Goal: Task Accomplishment & Management: Use online tool/utility

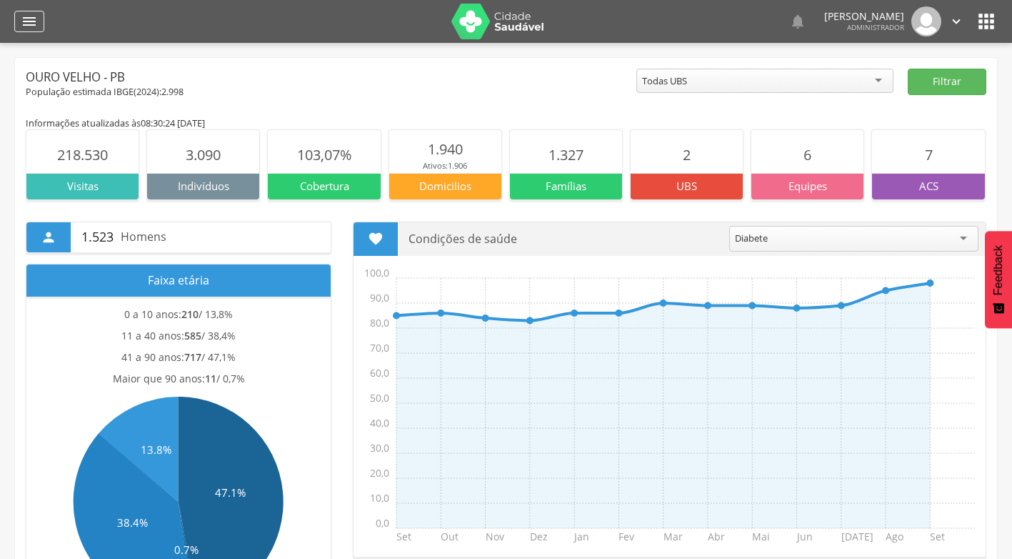
click at [30, 18] on icon "" at bounding box center [29, 21] width 17 height 17
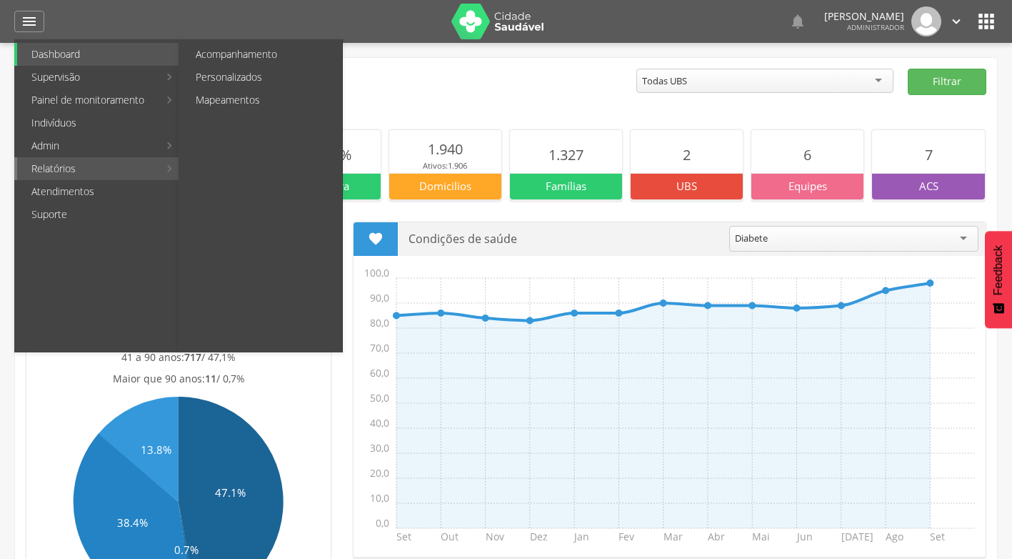
click at [89, 169] on link "Relatórios" at bounding box center [87, 168] width 141 height 23
click at [249, 74] on link "Personalizados" at bounding box center [261, 77] width 161 height 23
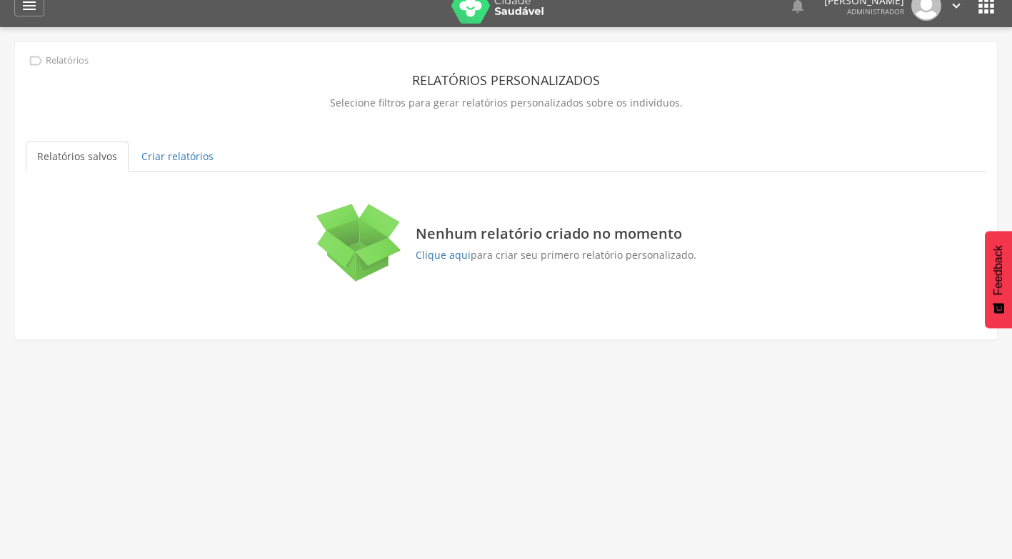
scroll to position [43, 0]
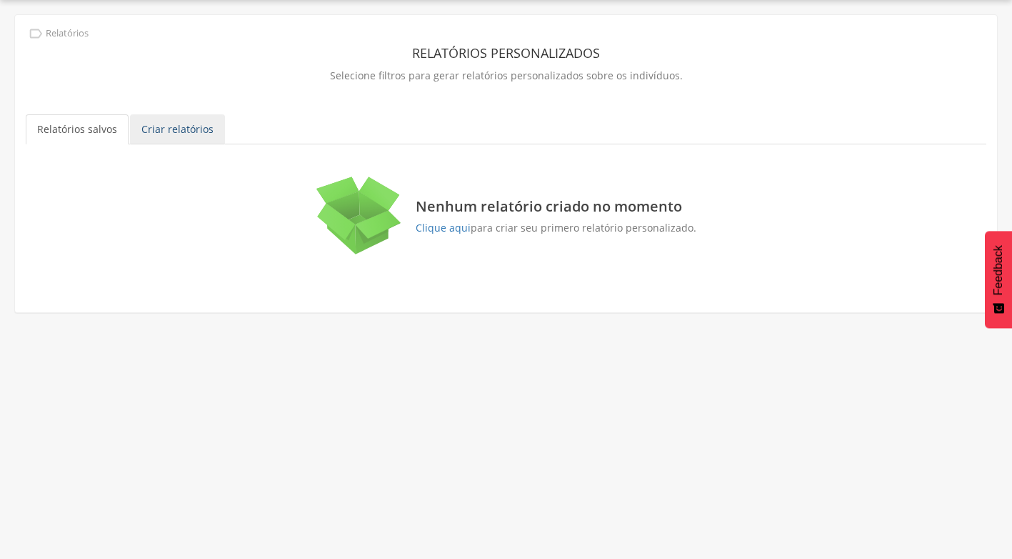
click at [169, 125] on link "Criar relatórios" at bounding box center [177, 129] width 95 height 30
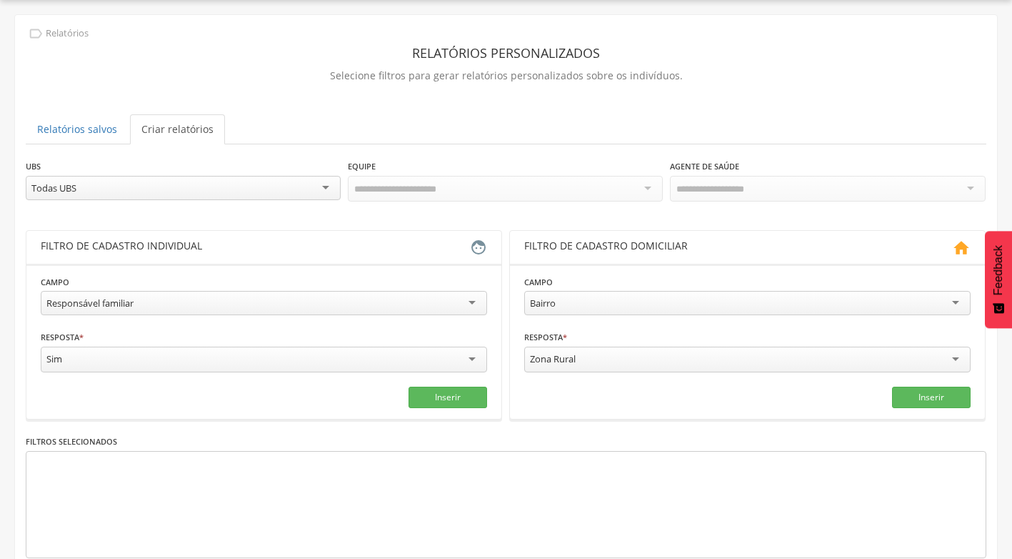
click at [149, 191] on div "Todas UBS" at bounding box center [183, 188] width 315 height 24
click at [206, 179] on div "**********" at bounding box center [183, 182] width 315 height 46
drag, startPoint x: 206, startPoint y: 179, endPoint x: 164, endPoint y: 198, distance: 45.7
click at [164, 198] on div "ESF [PERSON_NAME]" at bounding box center [183, 188] width 315 height 24
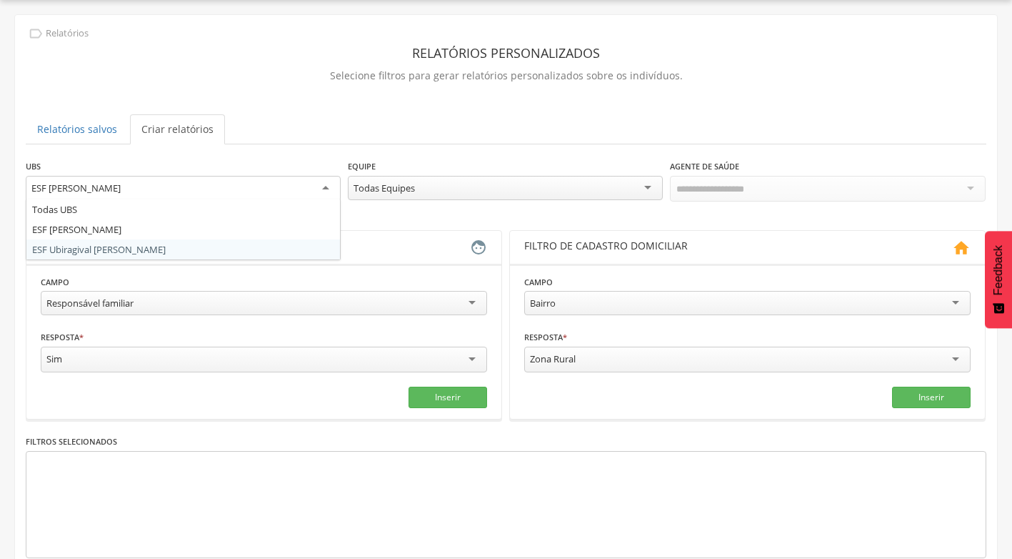
click at [148, 299] on div "Responsável familiar" at bounding box center [264, 303] width 447 height 24
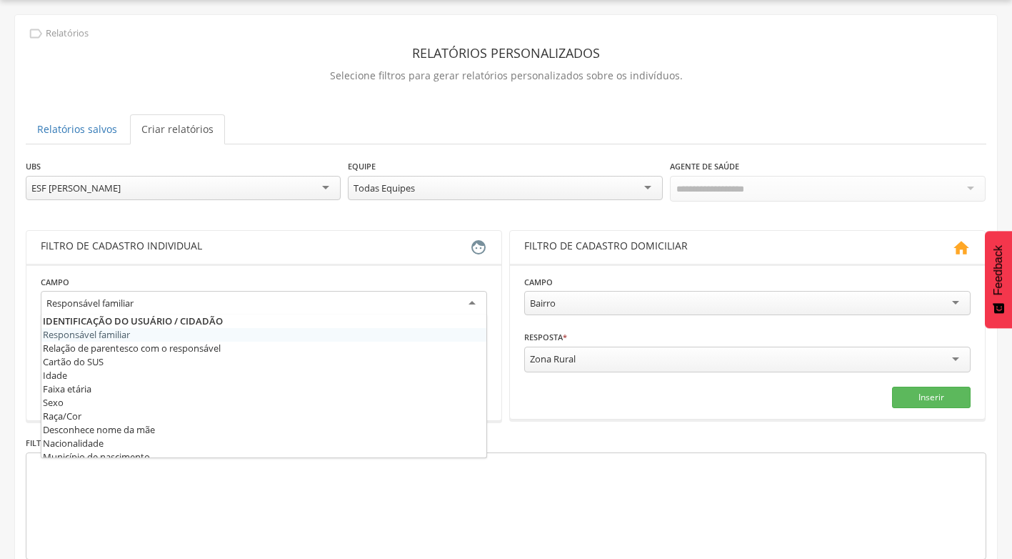
drag, startPoint x: 119, startPoint y: 181, endPoint x: 121, endPoint y: 198, distance: 16.6
click at [119, 181] on div "ESF [PERSON_NAME]" at bounding box center [183, 188] width 315 height 24
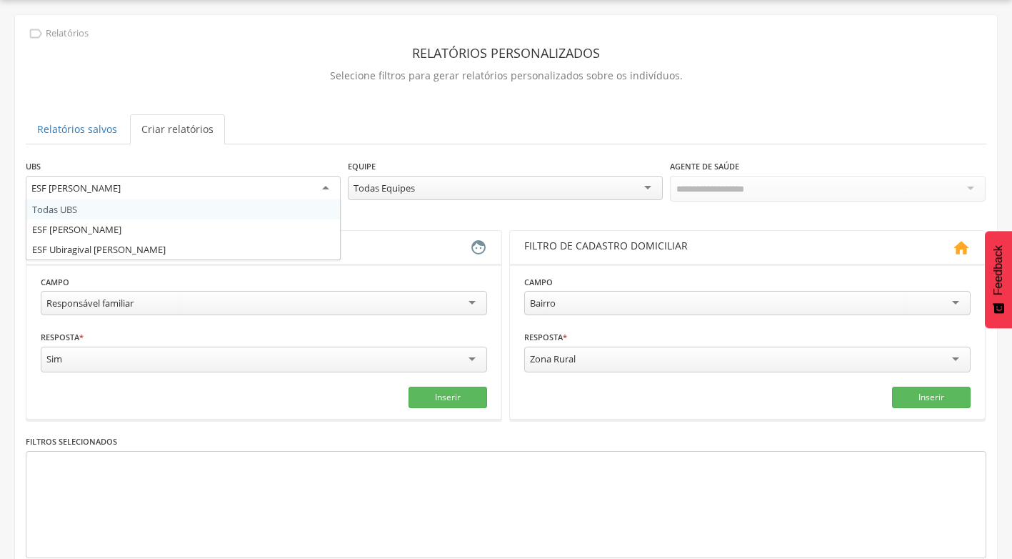
drag, startPoint x: 114, startPoint y: 206, endPoint x: 156, endPoint y: 274, distance: 79.9
click at [161, 302] on div "Responsável familiar" at bounding box center [264, 303] width 447 height 24
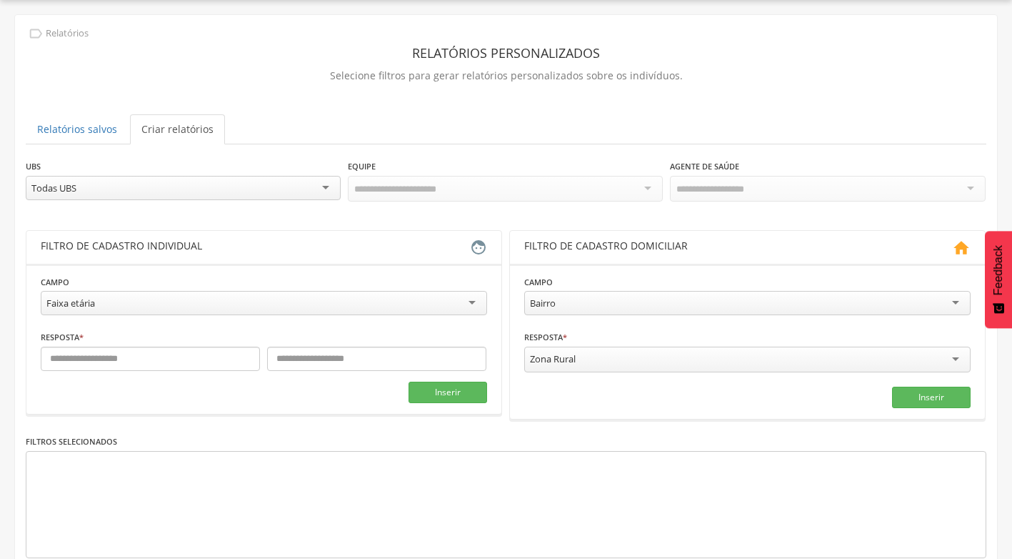
drag, startPoint x: 100, startPoint y: 389, endPoint x: 140, endPoint y: 372, distance: 43.3
click at [141, 370] on fieldset "**********" at bounding box center [264, 338] width 447 height 129
drag, startPoint x: 130, startPoint y: 357, endPoint x: 130, endPoint y: 347, distance: 10.7
click at [130, 348] on input "text" at bounding box center [150, 359] width 219 height 24
type input "*"
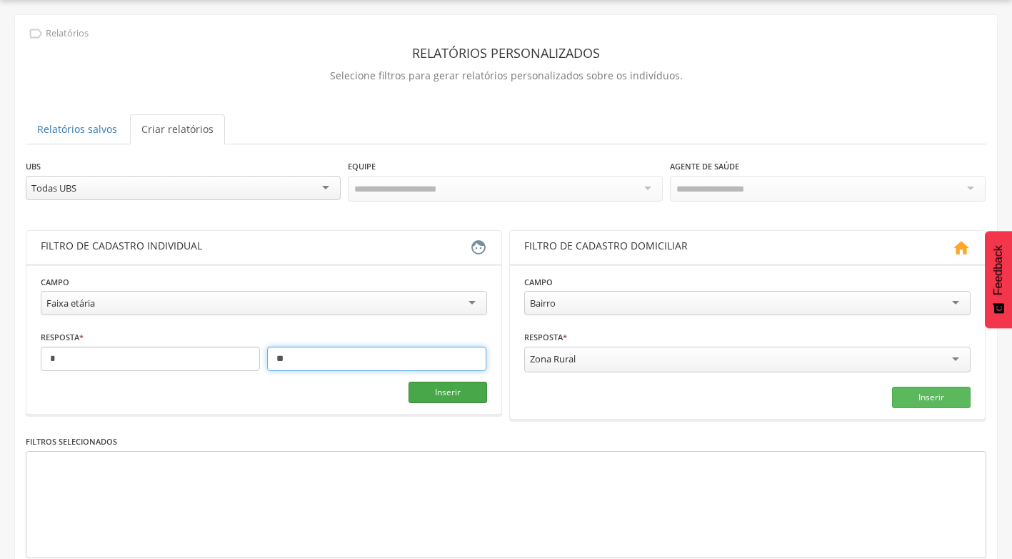
type input "**"
click at [448, 392] on button "Inserir" at bounding box center [448, 392] width 79 height 21
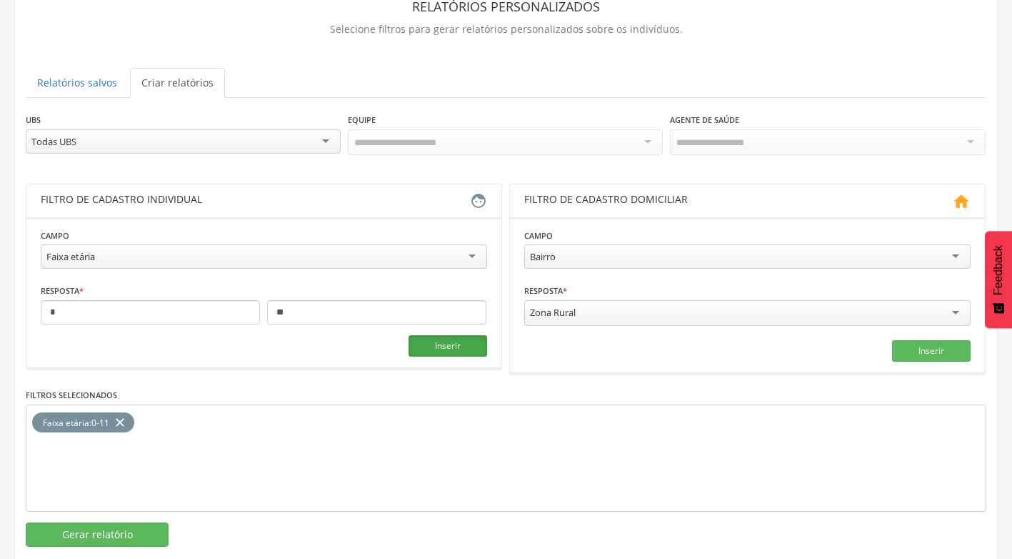
scroll to position [114, 0]
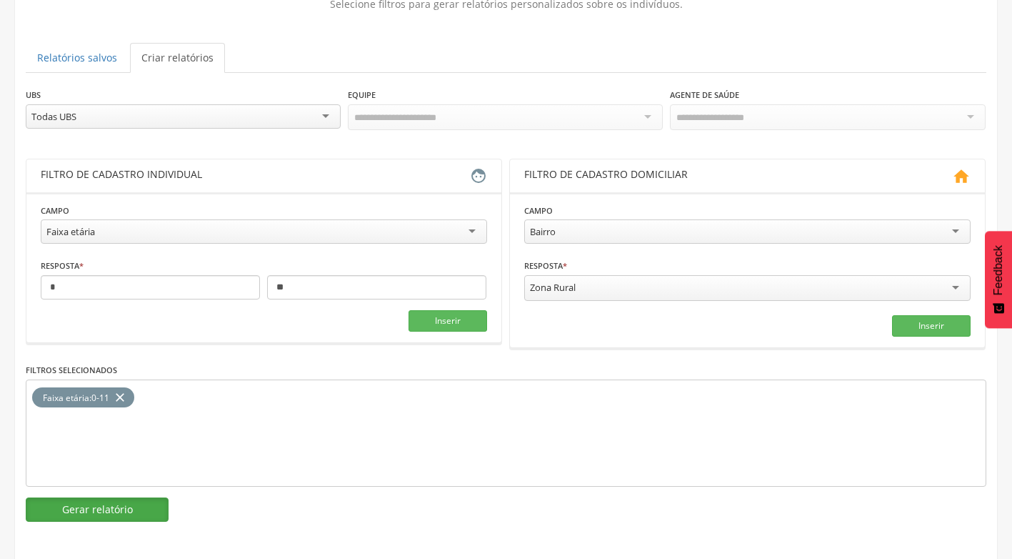
click at [120, 510] on button "Gerar relatório" at bounding box center [97, 509] width 143 height 24
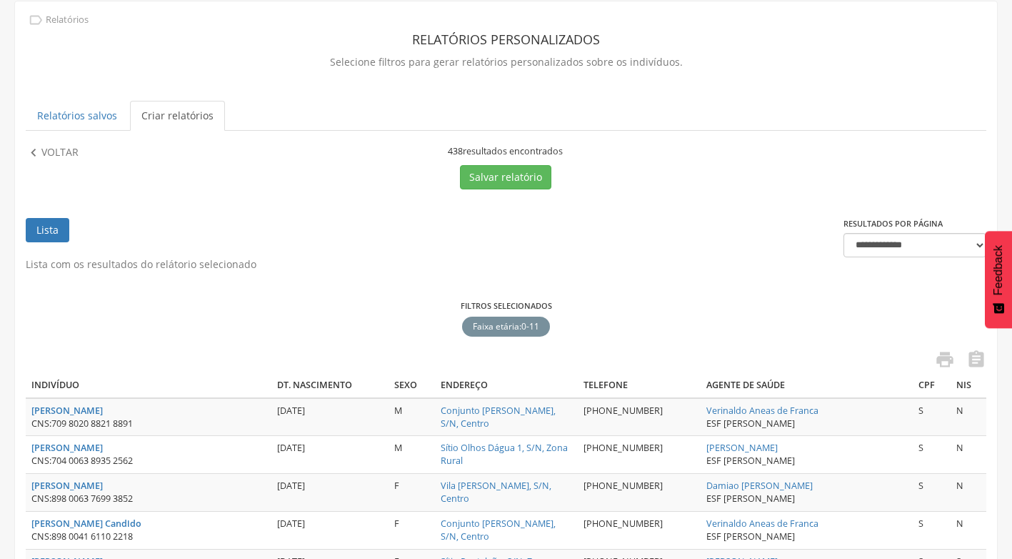
scroll to position [0, 0]
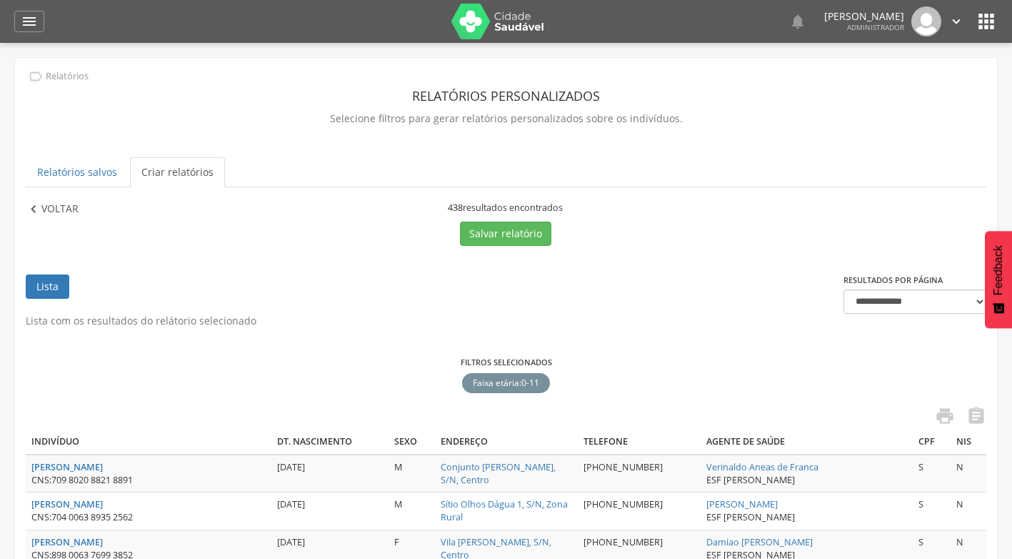
click at [58, 213] on p "Voltar" at bounding box center [59, 209] width 37 height 16
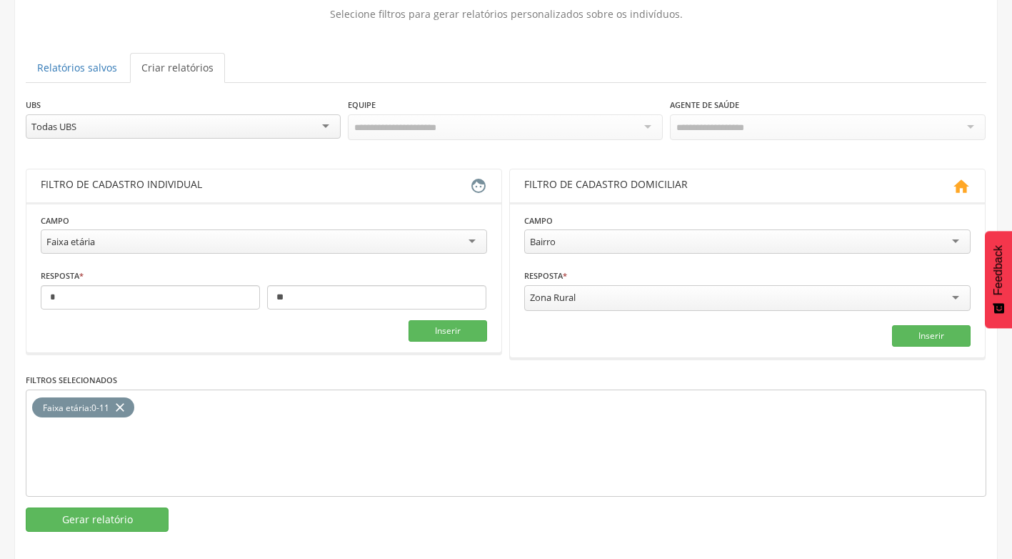
scroll to position [114, 0]
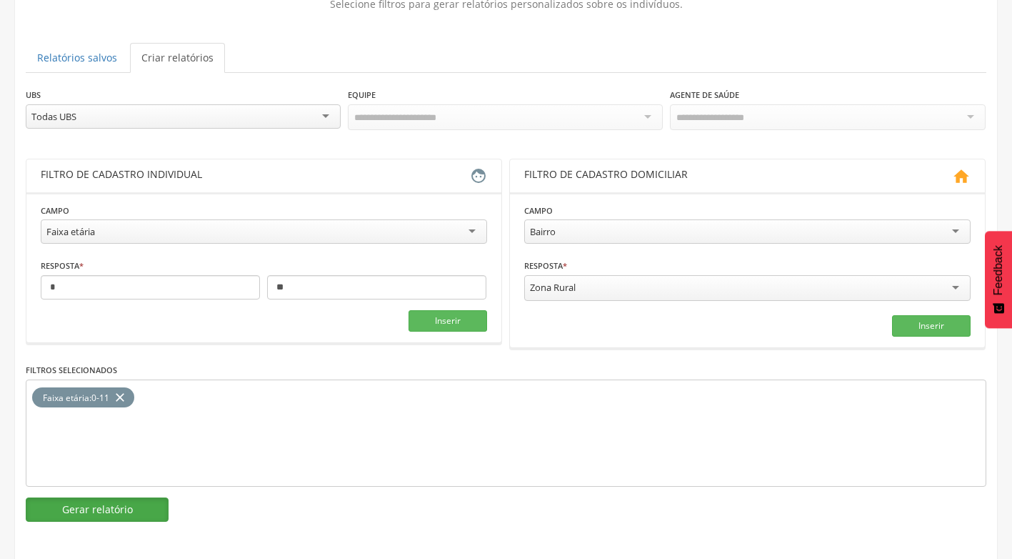
click at [134, 509] on button "Gerar relatório" at bounding box center [97, 509] width 143 height 24
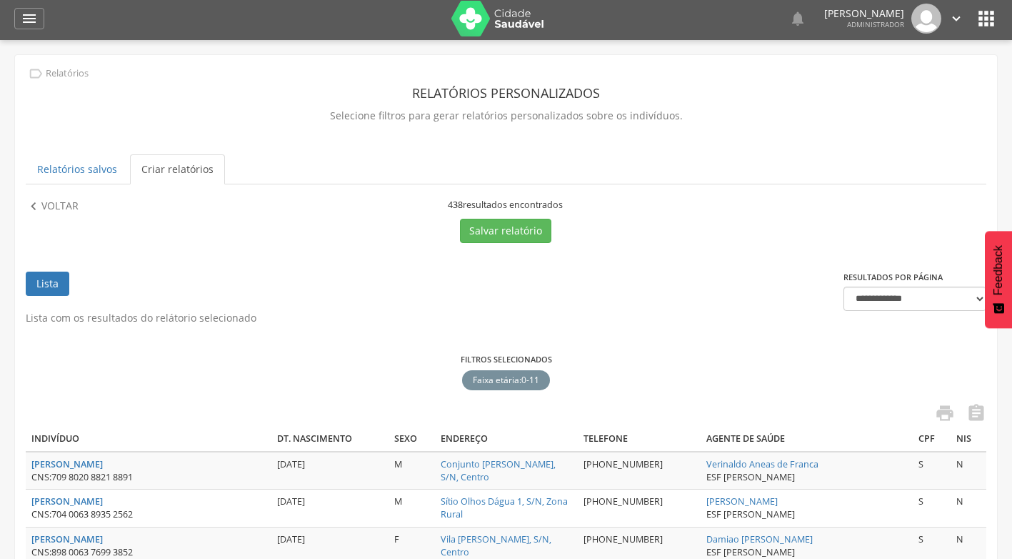
scroll to position [0, 0]
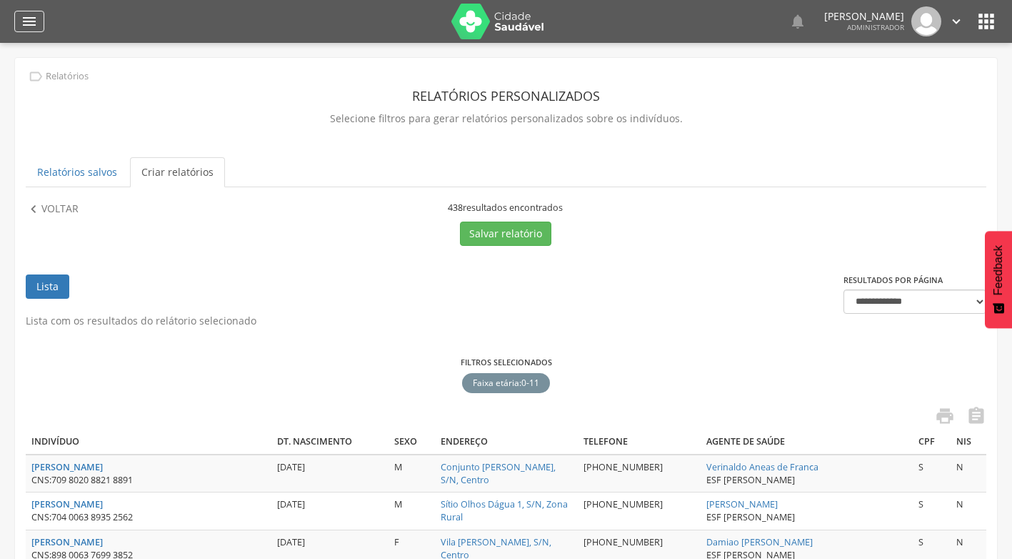
drag, startPoint x: 32, startPoint y: 37, endPoint x: 29, endPoint y: 30, distance: 7.7
click at [31, 36] on div " Dashboard Supervisão Produtividade Mapa da cidade Mapa de cobertura Ranking A…" at bounding box center [506, 21] width 984 height 43
click at [28, 21] on icon "" at bounding box center [29, 21] width 17 height 17
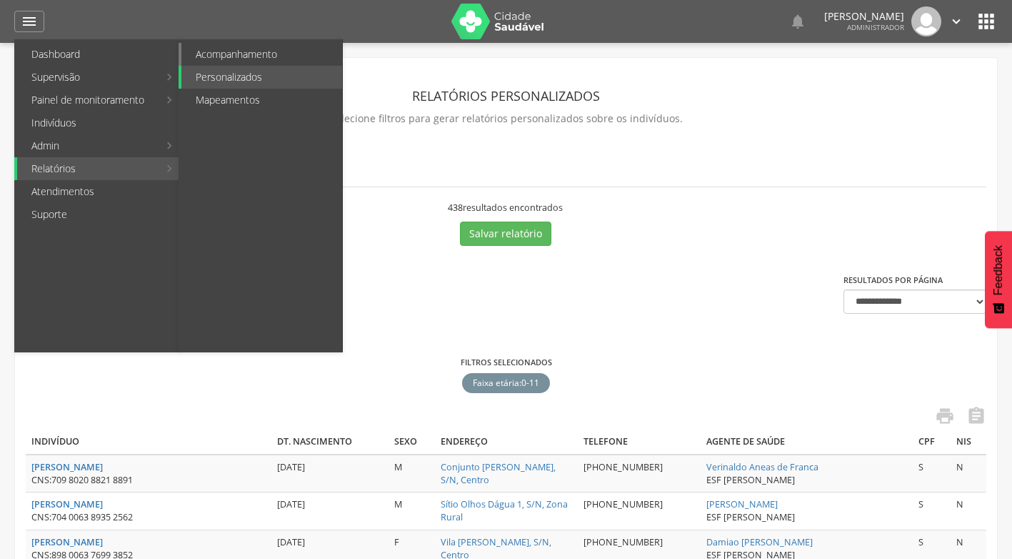
click at [246, 61] on link "Acompanhamento" at bounding box center [261, 54] width 161 height 23
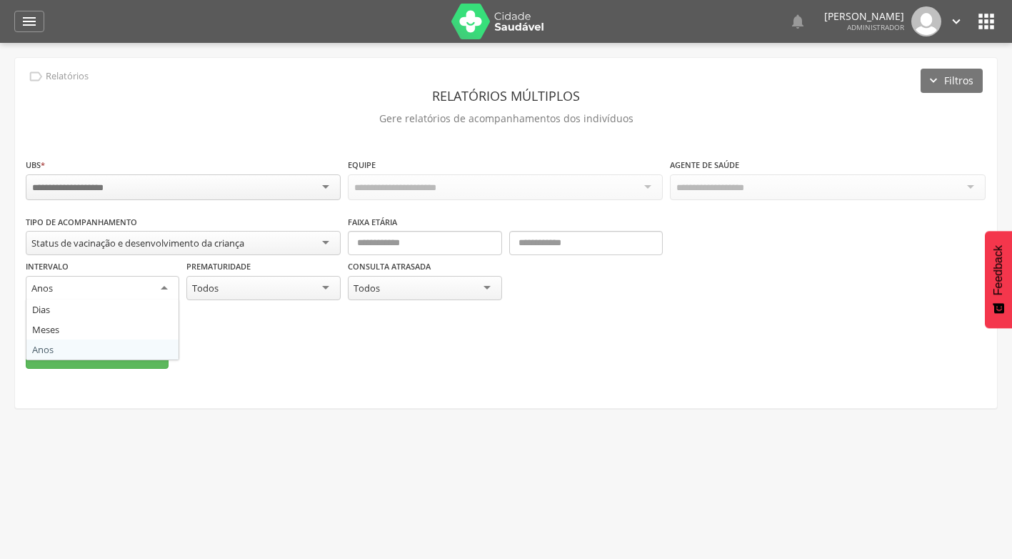
click at [86, 282] on div "Anos" at bounding box center [103, 289] width 154 height 26
drag, startPoint x: 69, startPoint y: 328, endPoint x: 122, endPoint y: 307, distance: 57.5
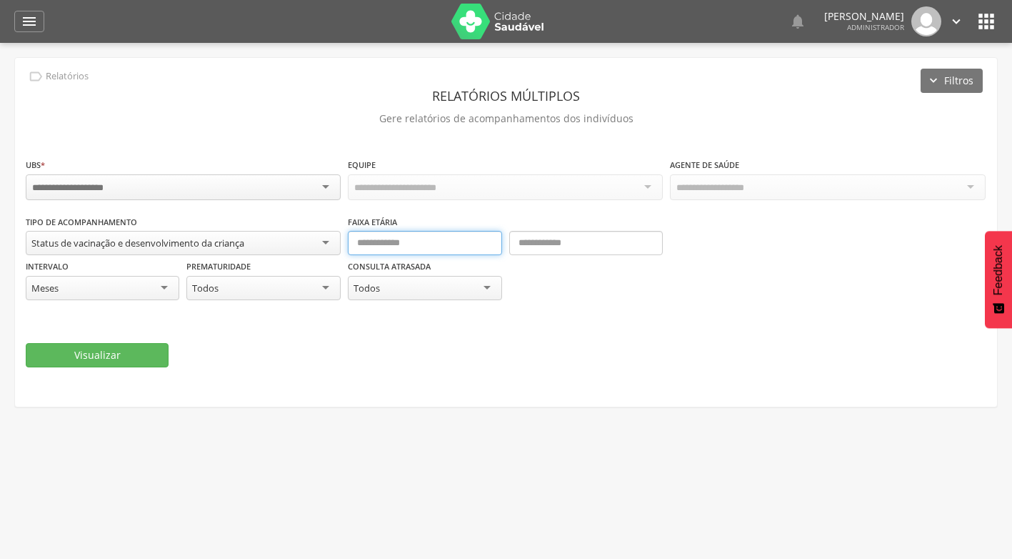
drag, startPoint x: 425, startPoint y: 241, endPoint x: 437, endPoint y: 238, distance: 11.8
click at [435, 238] on input "text" at bounding box center [425, 243] width 154 height 24
type input "*"
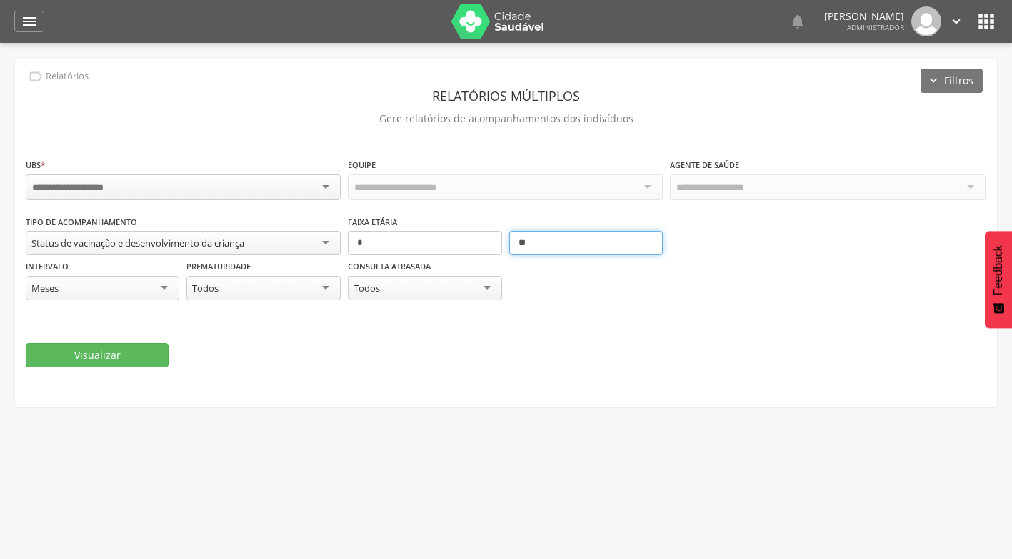
type input "**"
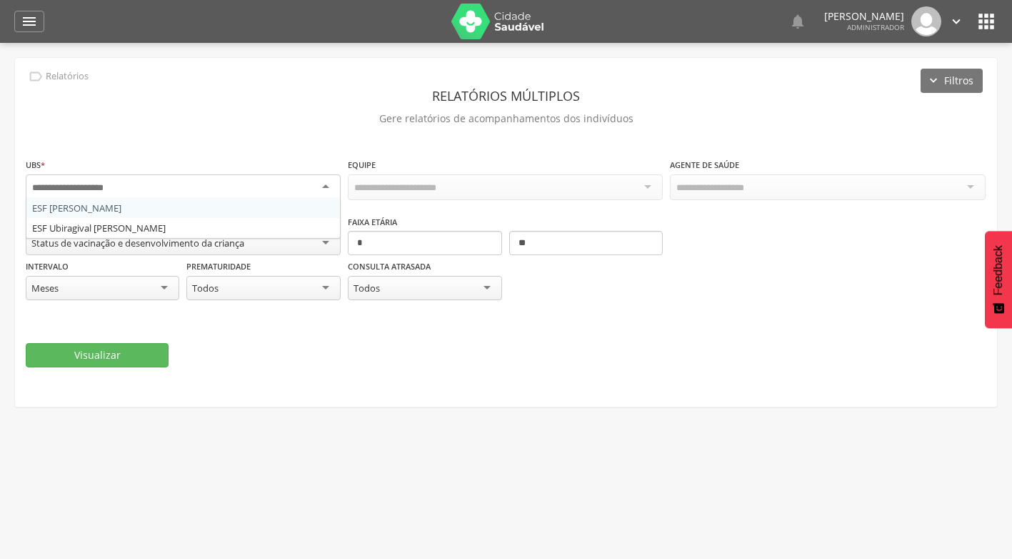
drag, startPoint x: 241, startPoint y: 184, endPoint x: 162, endPoint y: 211, distance: 83.8
click at [241, 184] on div at bounding box center [183, 187] width 315 height 26
click at [120, 367] on div "**********" at bounding box center [506, 276] width 961 height 239
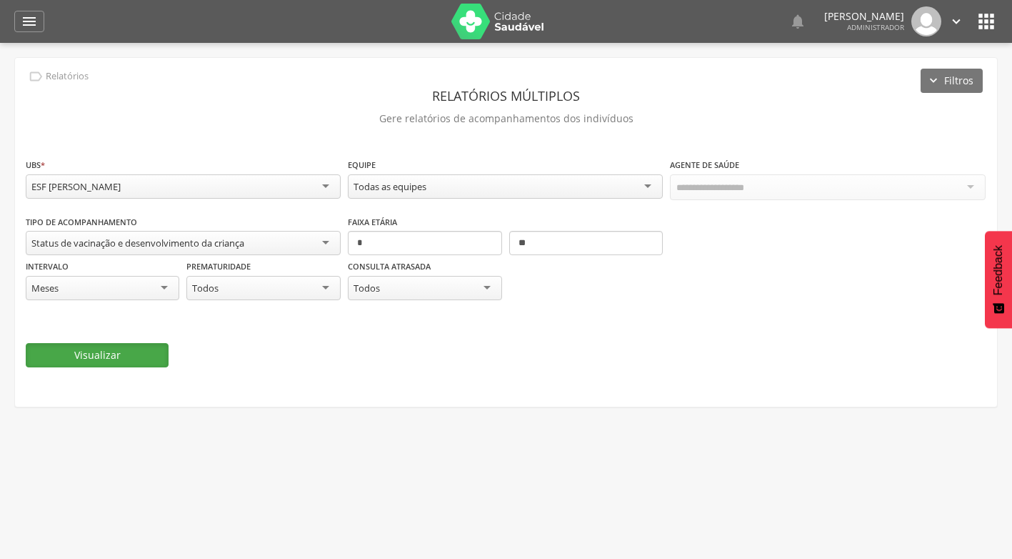
click at [115, 358] on button "Visualizar" at bounding box center [97, 355] width 143 height 24
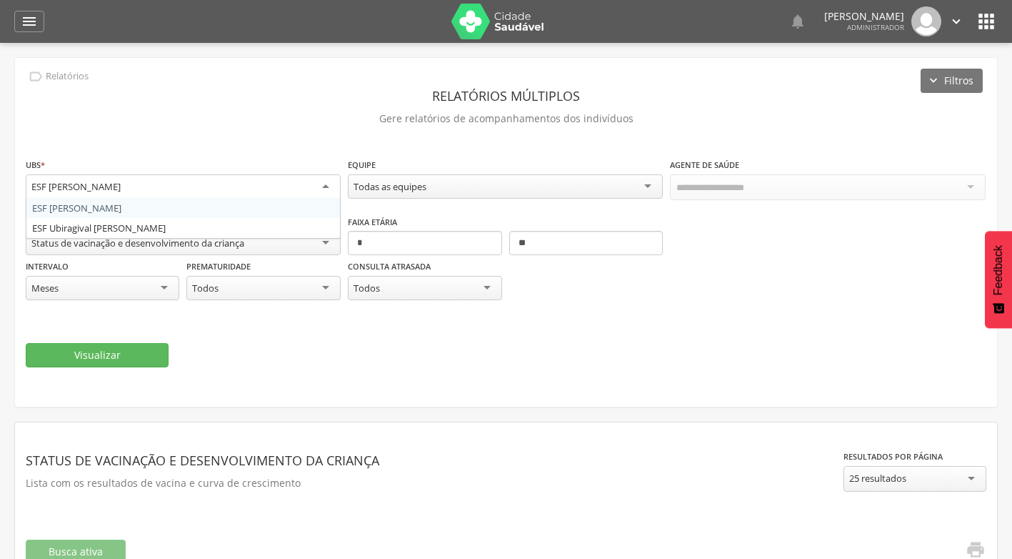
click at [96, 183] on div "ESF [PERSON_NAME]" at bounding box center [75, 186] width 89 height 13
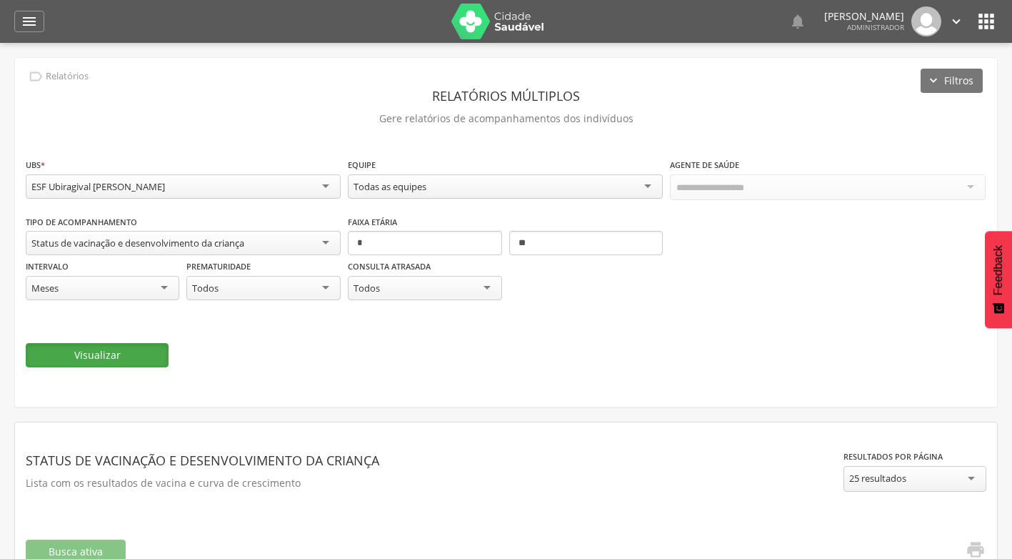
click at [144, 354] on button "Visualizar" at bounding box center [97, 355] width 143 height 24
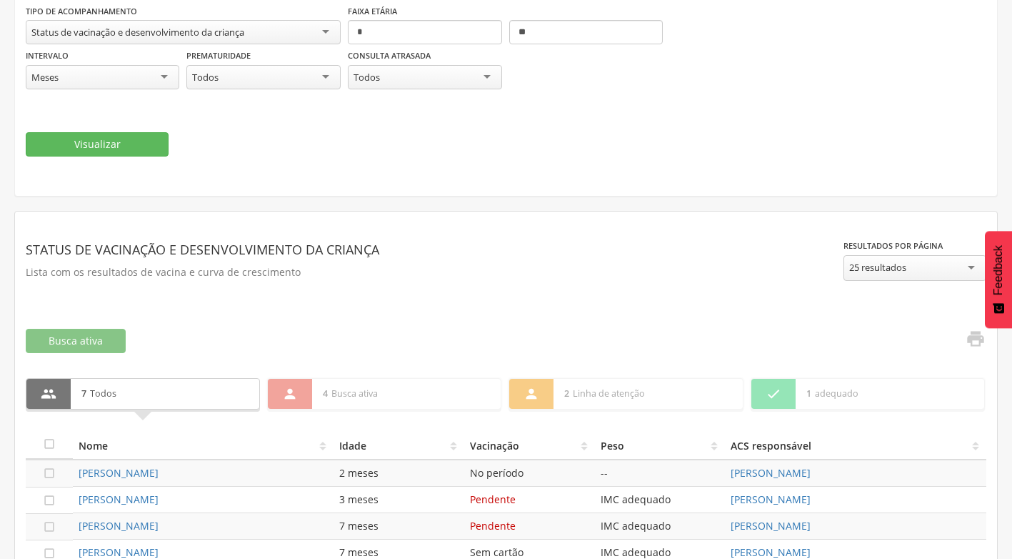
scroll to position [143, 0]
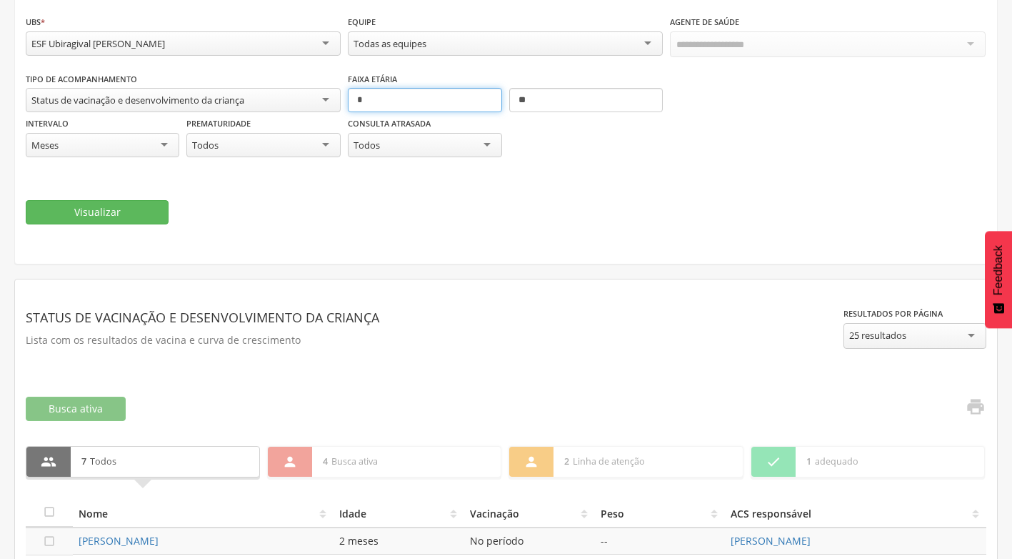
click at [394, 96] on input "*" at bounding box center [425, 100] width 154 height 24
type input "**"
click at [582, 99] on input "**" at bounding box center [586, 100] width 154 height 24
type input "*"
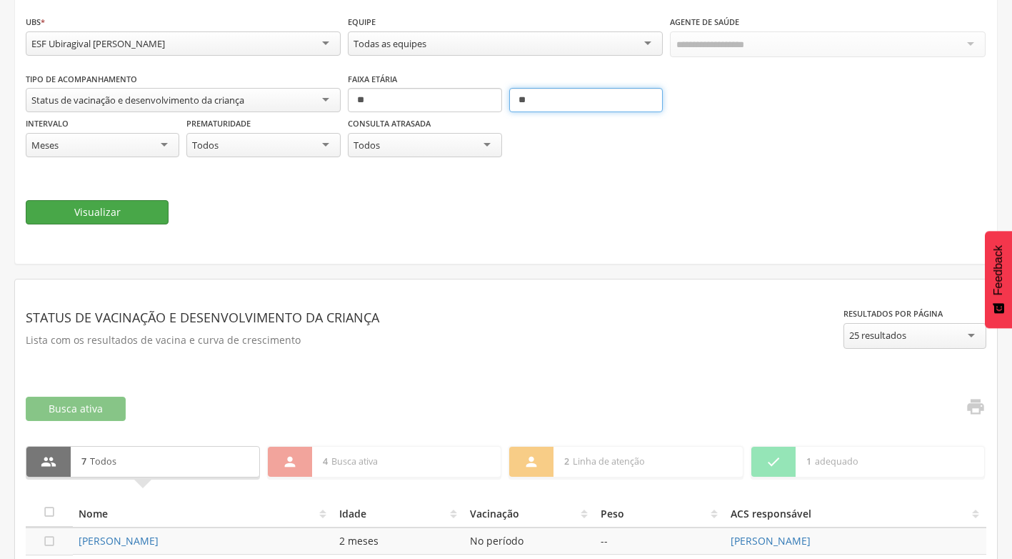
type input "**"
click at [111, 216] on button "Visualizar" at bounding box center [97, 212] width 143 height 24
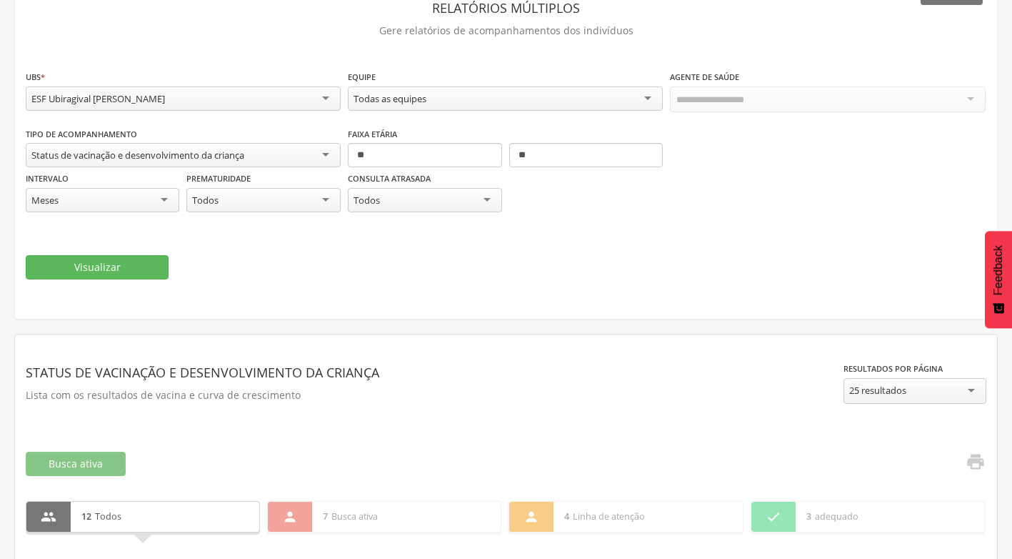
scroll to position [78, 0]
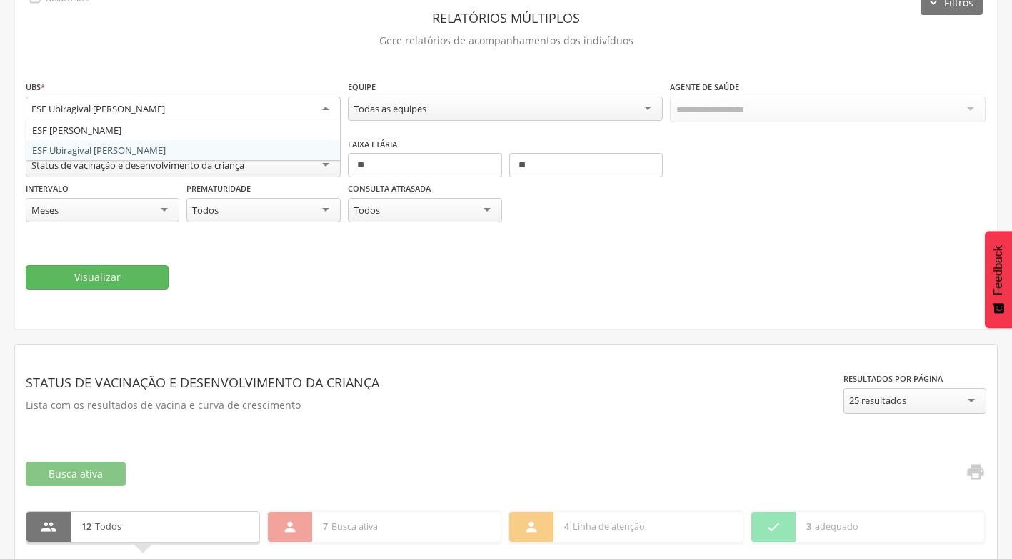
click at [71, 109] on div "ESF Ubiragival [PERSON_NAME]" at bounding box center [98, 108] width 134 height 13
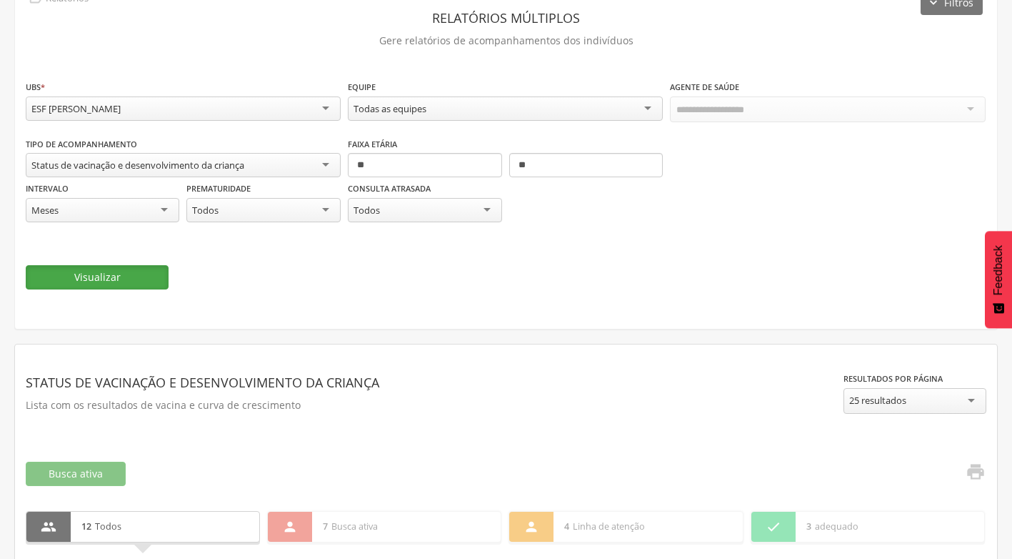
click at [130, 281] on button "Visualizar" at bounding box center [97, 277] width 143 height 24
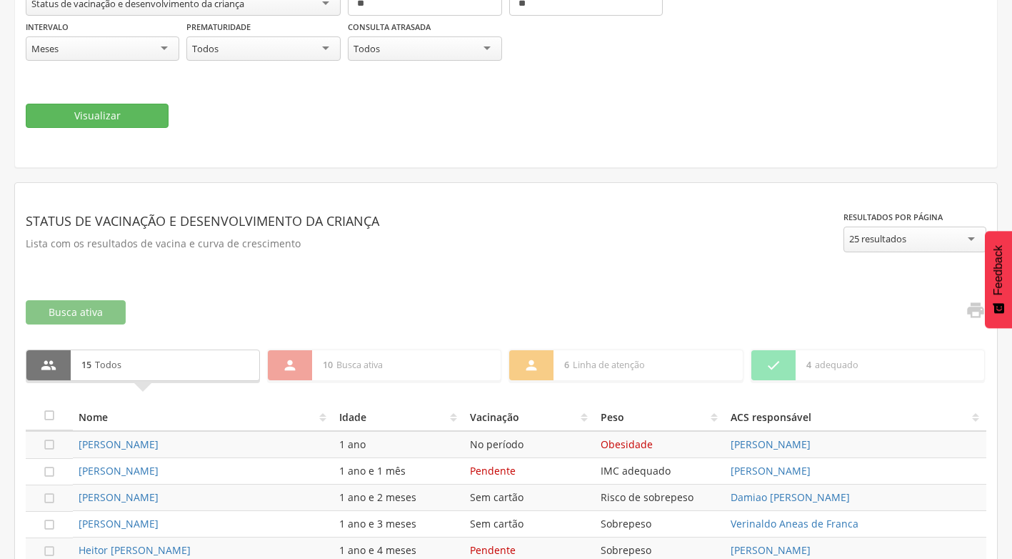
scroll to position [292, 0]
